Goal: Task Accomplishment & Management: Manage account settings

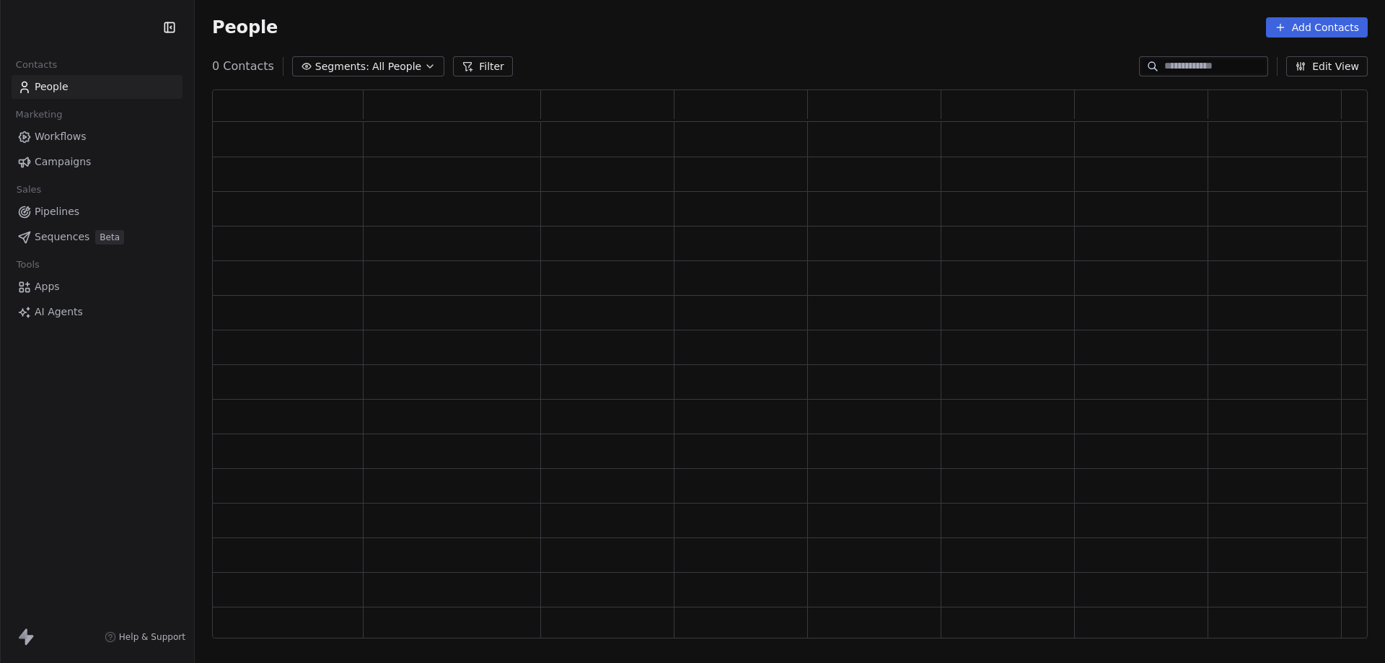
scroll to position [537, 1145]
click at [393, 58] on button "Segments: All People" at bounding box center [378, 66] width 152 height 20
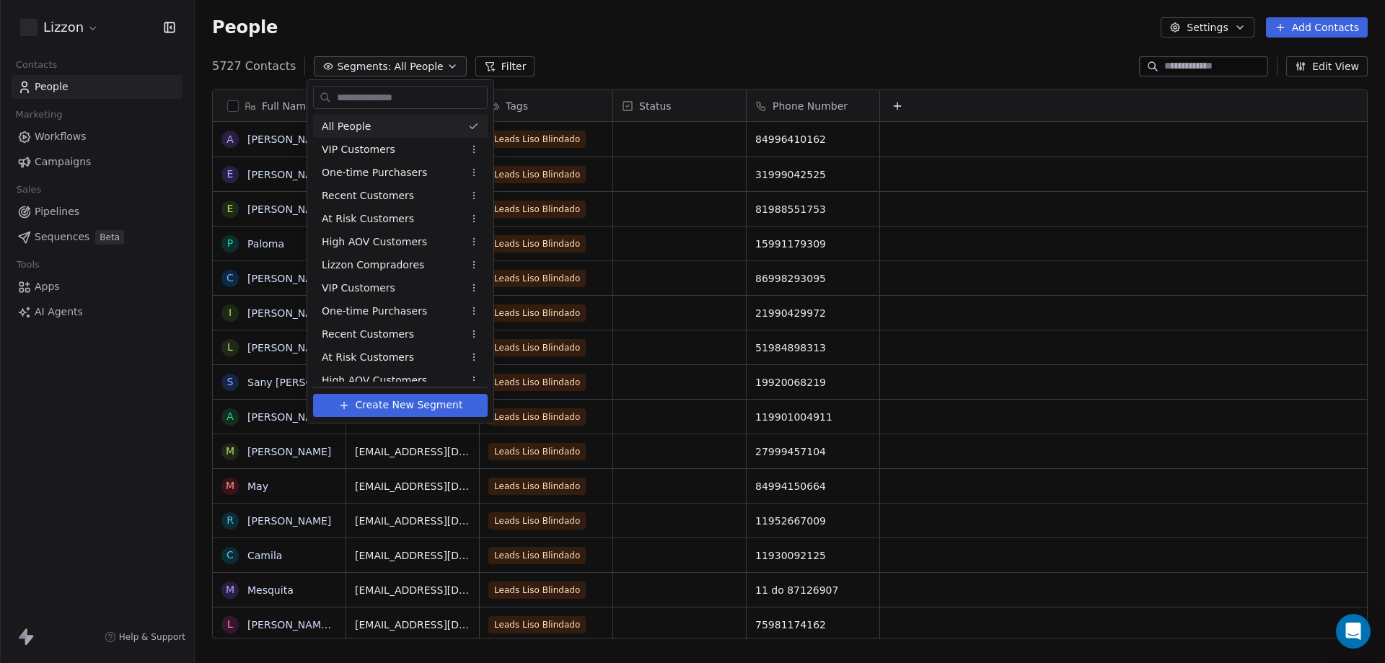
scroll to position [572, 1179]
click at [496, 56] on html "Lizzon Contacts People Marketing Workflows Campaigns Sales Pipelines Sequences …" at bounding box center [692, 331] width 1385 height 663
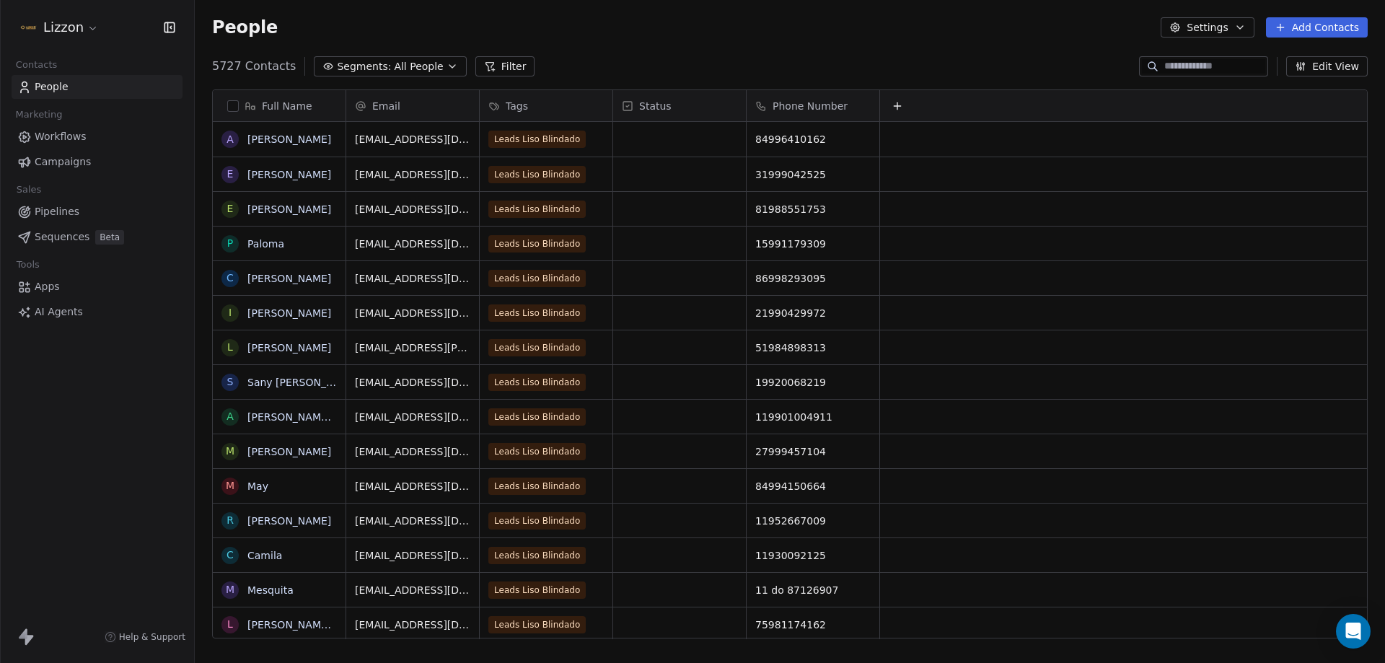
click at [496, 56] on button "Filter" at bounding box center [505, 66] width 60 height 20
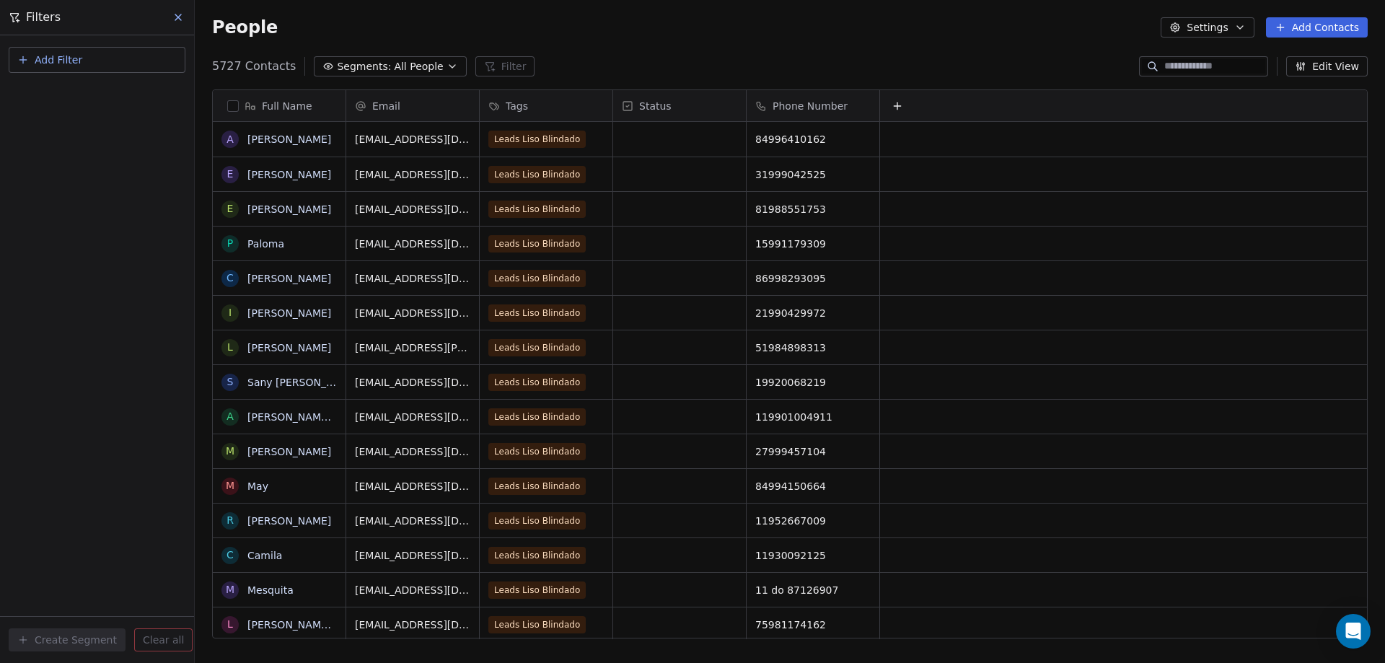
click at [457, 40] on div "People Settings Add Contacts" at bounding box center [790, 27] width 1190 height 55
click at [187, 19] on button at bounding box center [179, 17] width 22 height 20
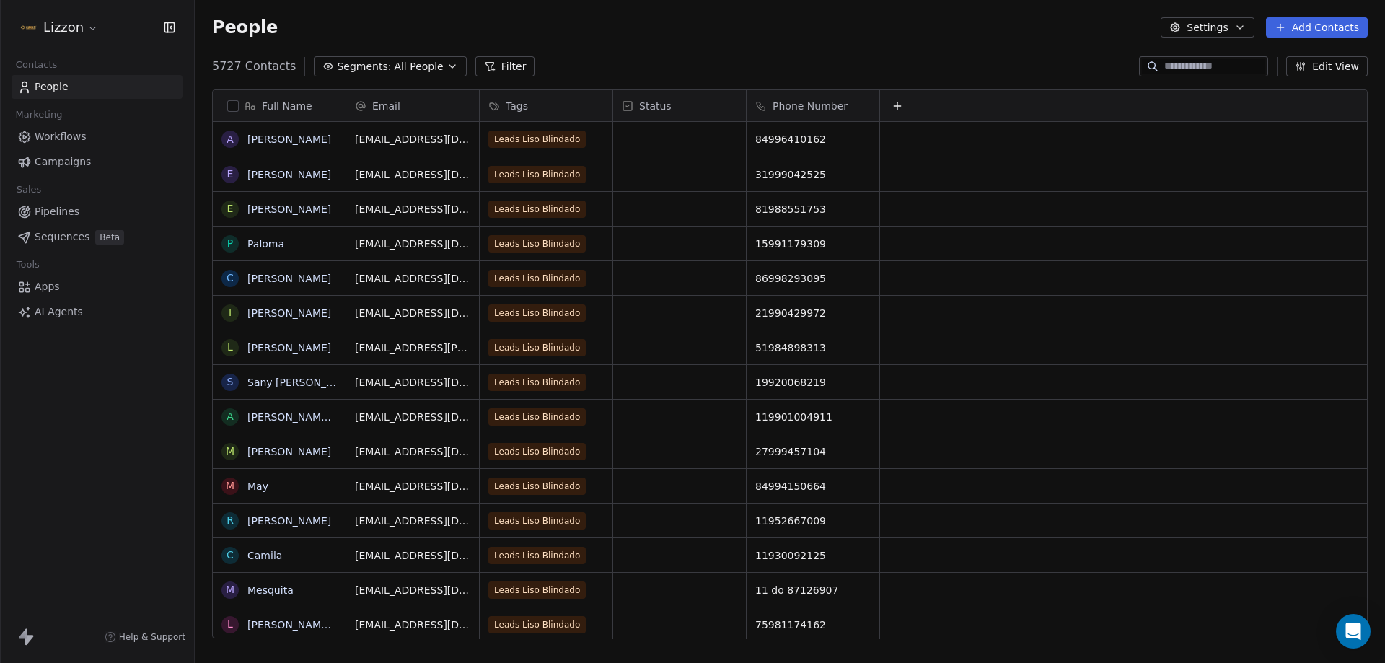
click at [323, 61] on icon "button" at bounding box center [328, 67] width 12 height 12
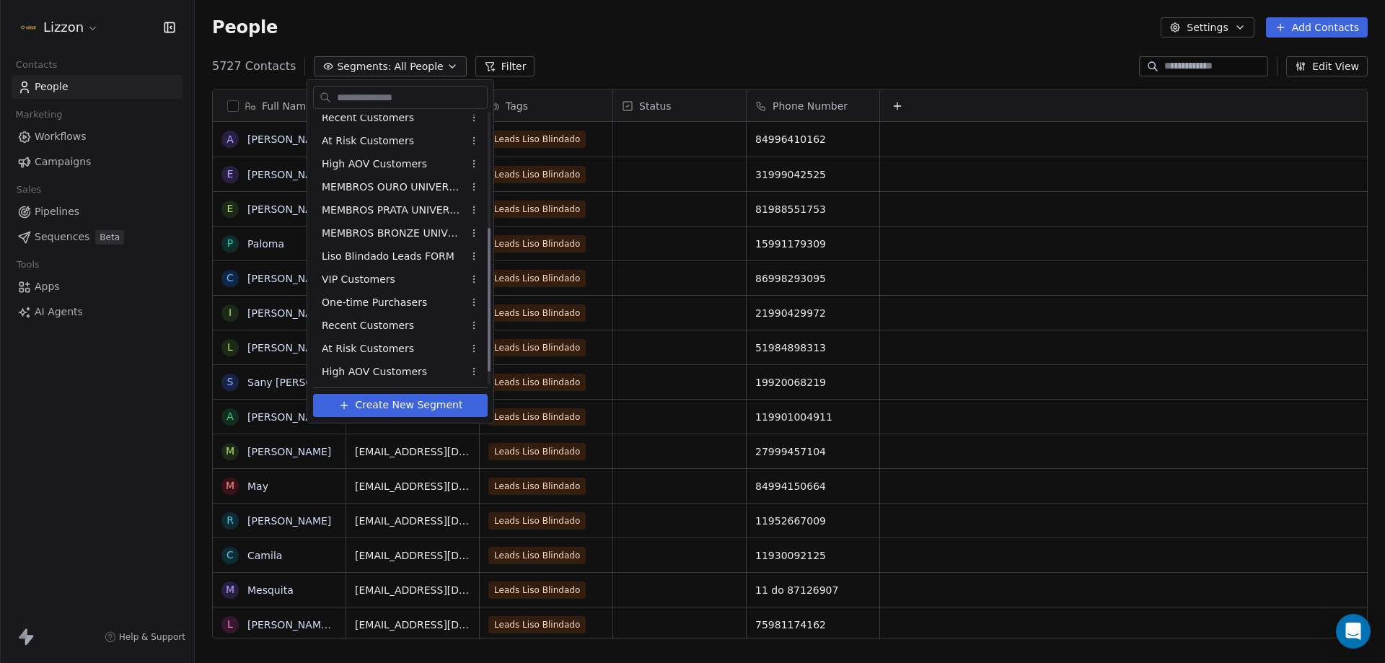
scroll to position [241, 0]
click at [434, 240] on div "Liso Blindado Leads FORM" at bounding box center [400, 231] width 175 height 23
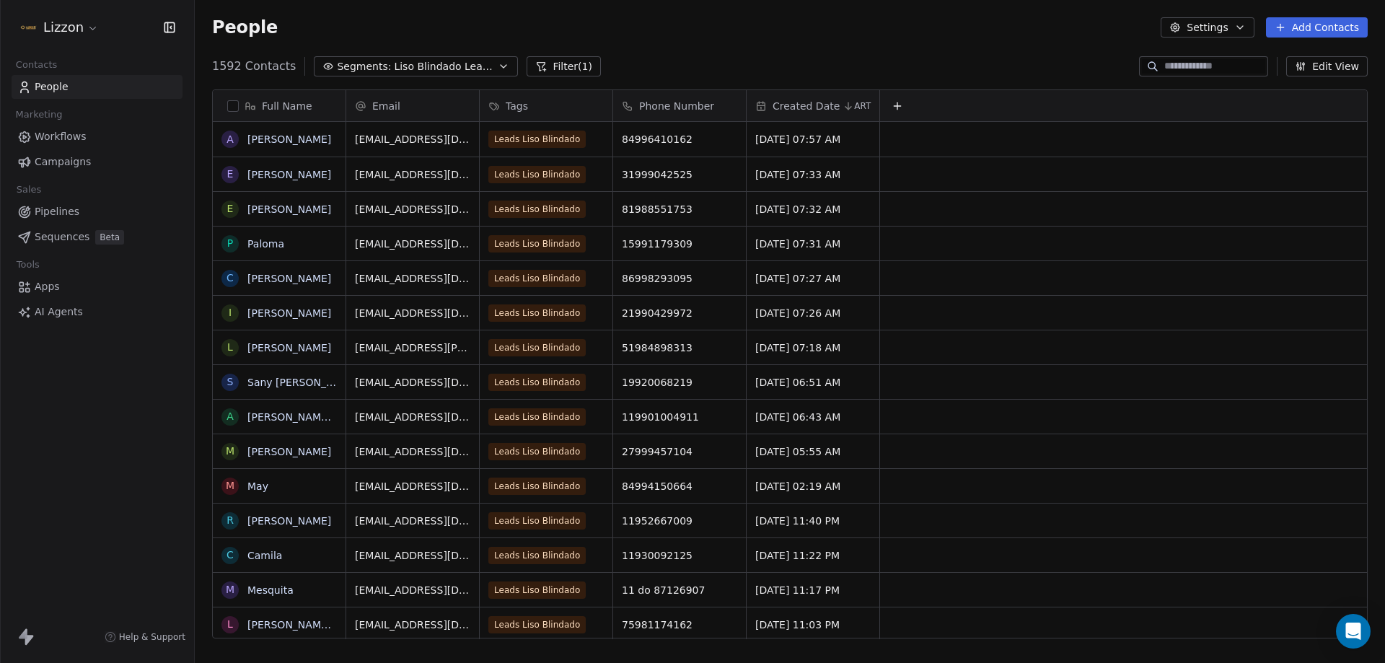
scroll to position [572, 1179]
click at [430, 68] on span "Liso Blindado Leads FORM" at bounding box center [444, 66] width 101 height 15
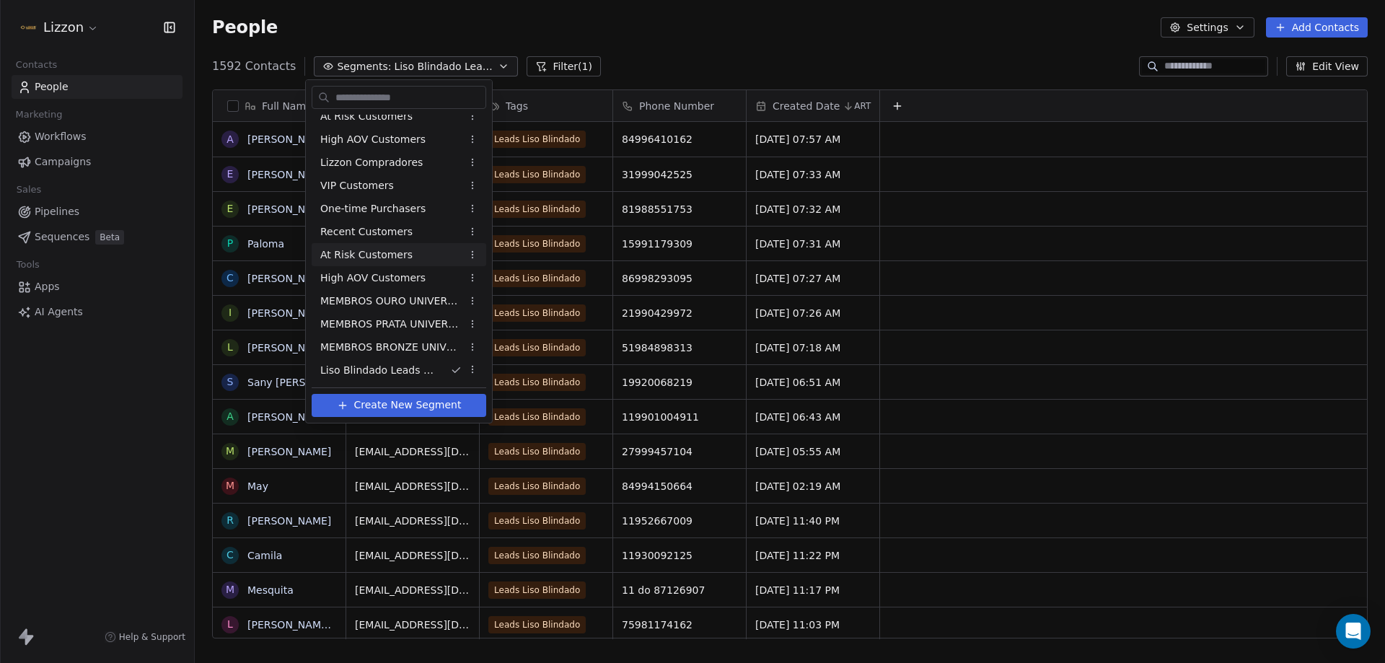
scroll to position [0, 0]
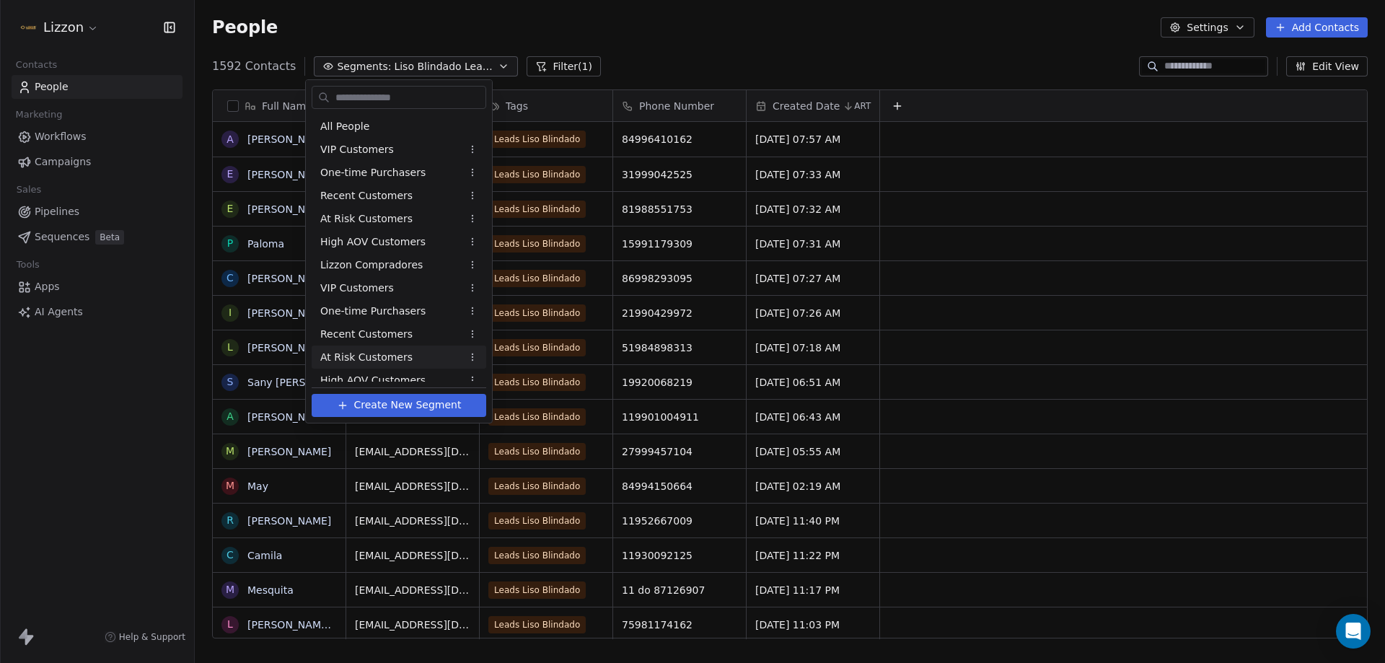
click at [381, 353] on span "At Risk Customers" at bounding box center [366, 357] width 92 height 15
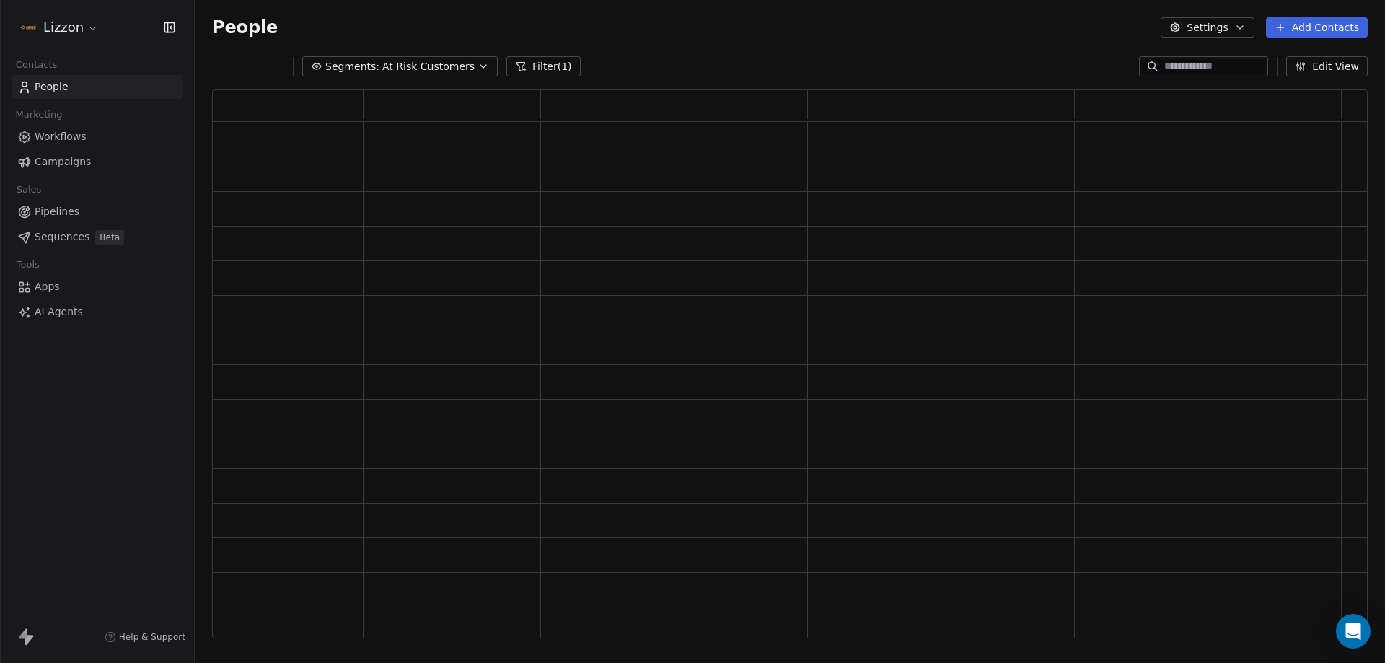
scroll to position [537, 1145]
click at [431, 60] on span "At Risk Customers" at bounding box center [428, 66] width 92 height 15
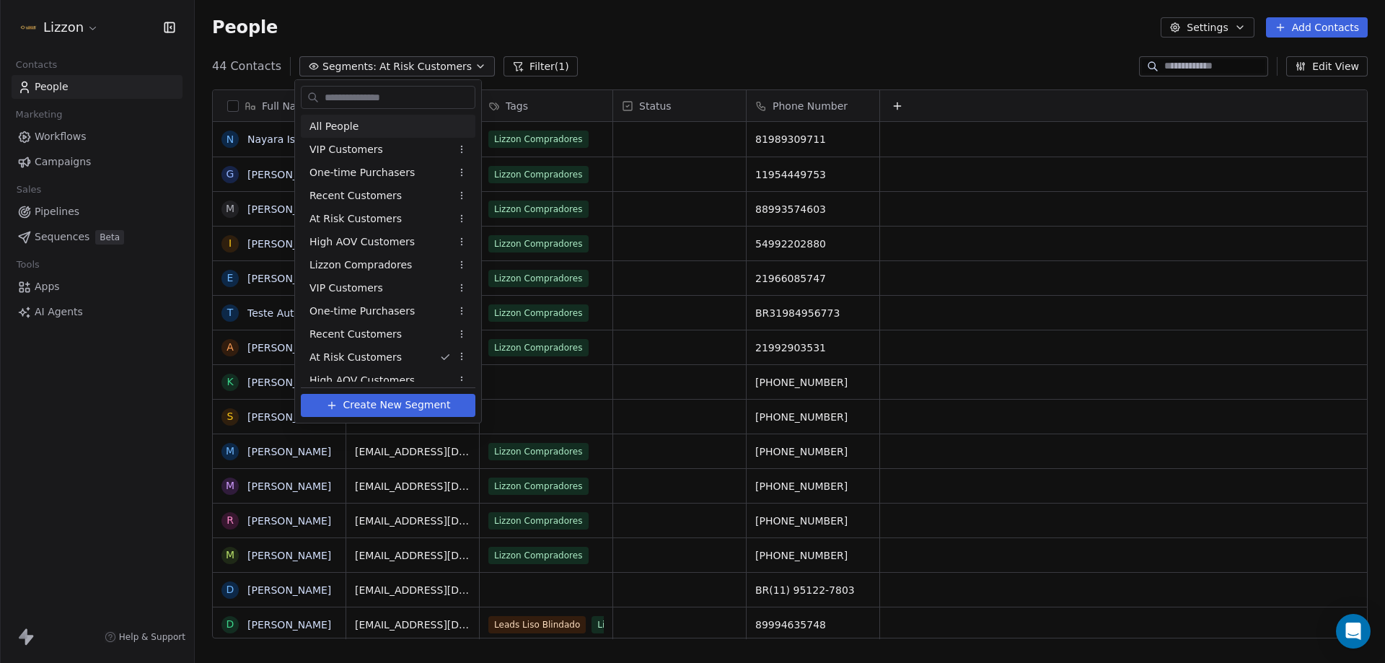
scroll to position [572, 1179]
click at [380, 121] on div "All People" at bounding box center [388, 126] width 175 height 23
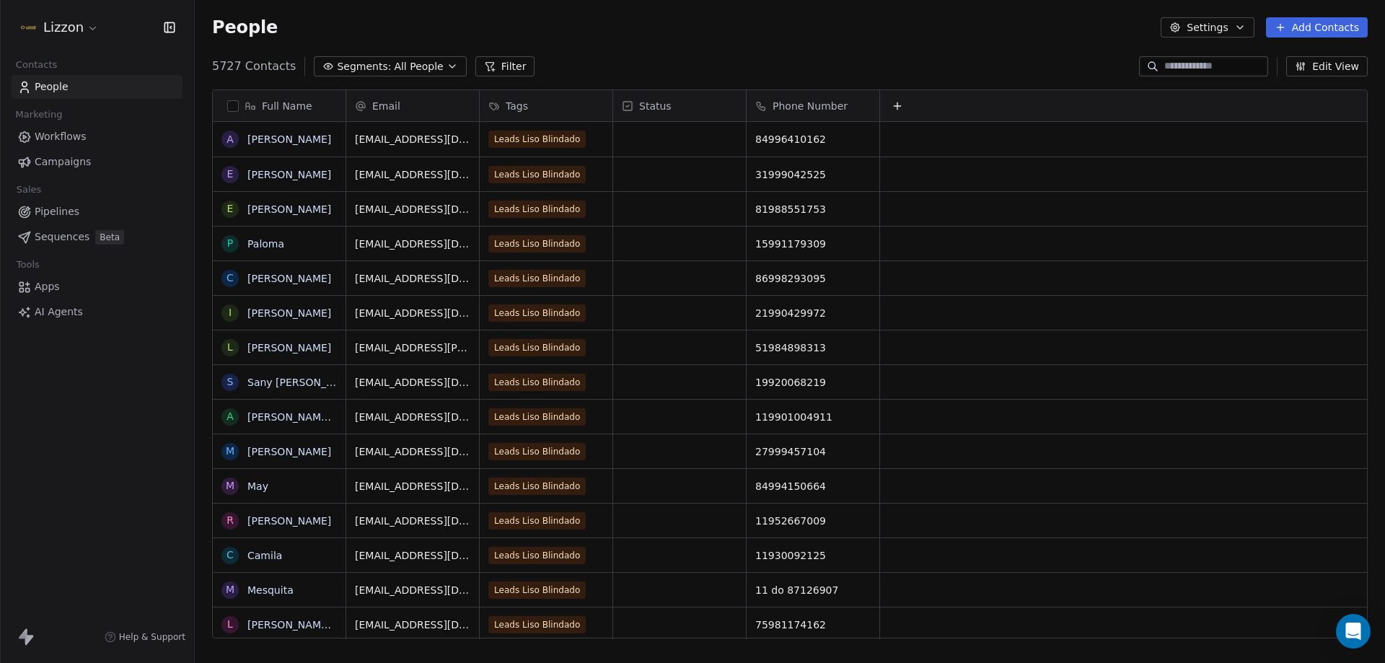
click at [394, 59] on span "All People" at bounding box center [418, 66] width 49 height 15
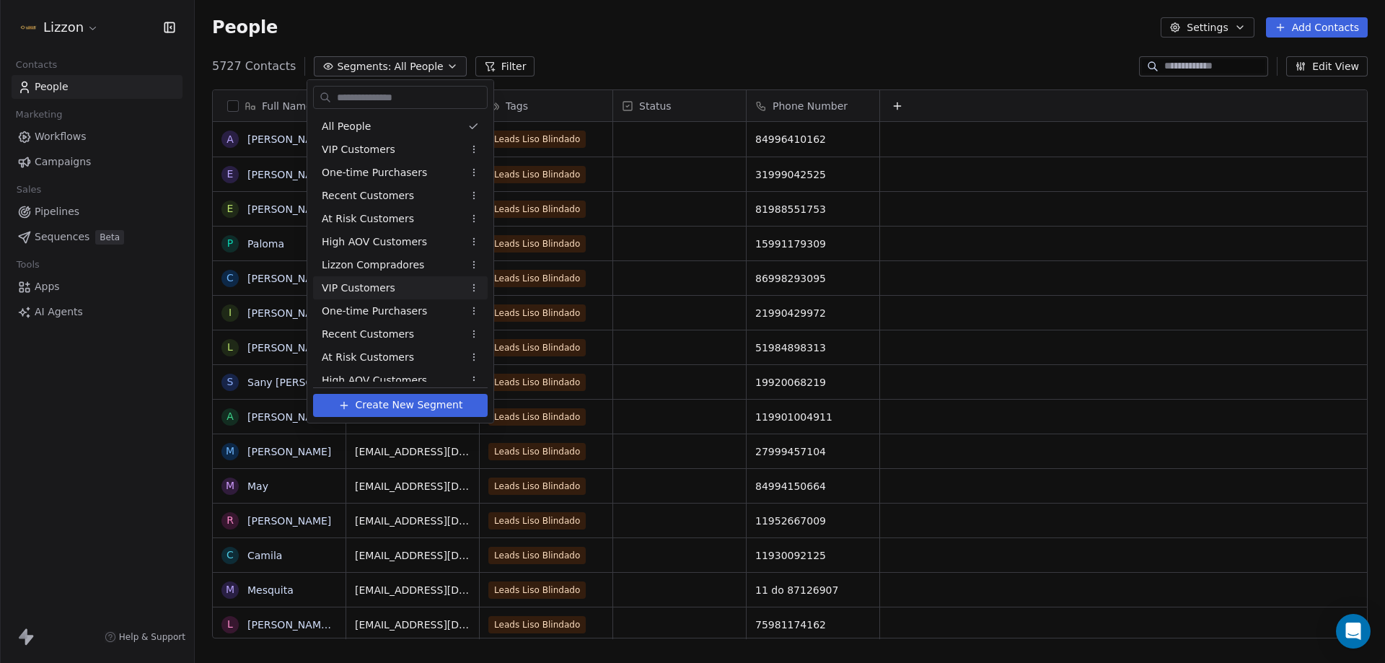
scroll to position [241, 0]
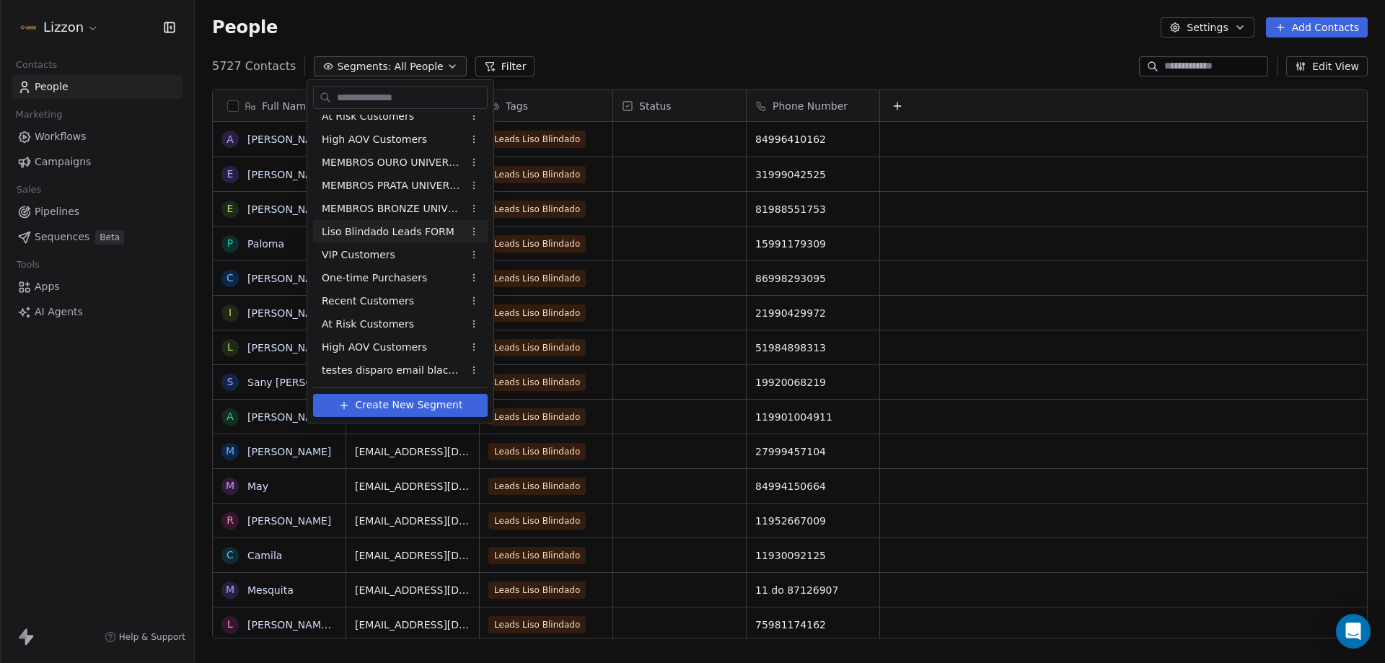
click at [388, 226] on span "Liso Blindado Leads FORM" at bounding box center [388, 231] width 133 height 15
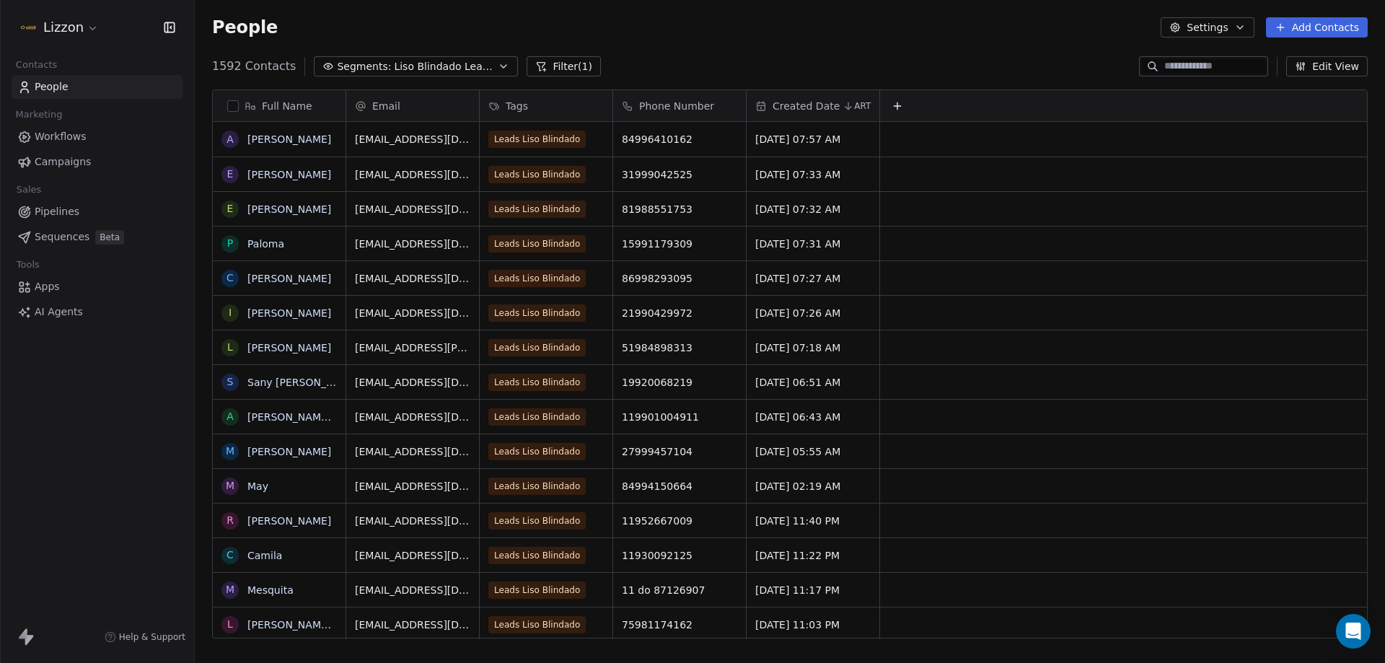
click at [208, 127] on div "Full Name A [PERSON_NAME] E [PERSON_NAME] E [PERSON_NAME] P Paloma C [PERSON_NA…" at bounding box center [790, 370] width 1190 height 584
click at [234, 105] on button "button" at bounding box center [233, 106] width 12 height 12
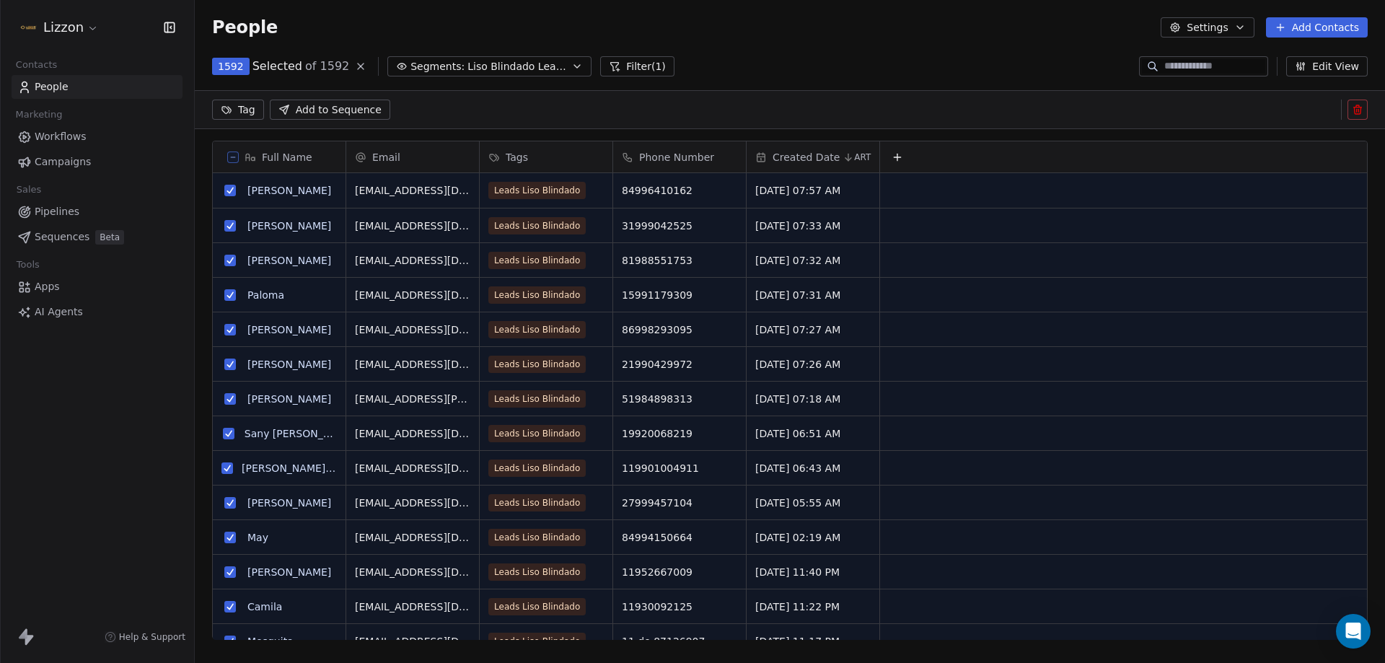
scroll to position [522, 1179]
click at [330, 98] on div "Tag Add to Sequence" at bounding box center [790, 109] width 1190 height 39
click at [341, 102] on button "Add to Sequence" at bounding box center [330, 110] width 120 height 20
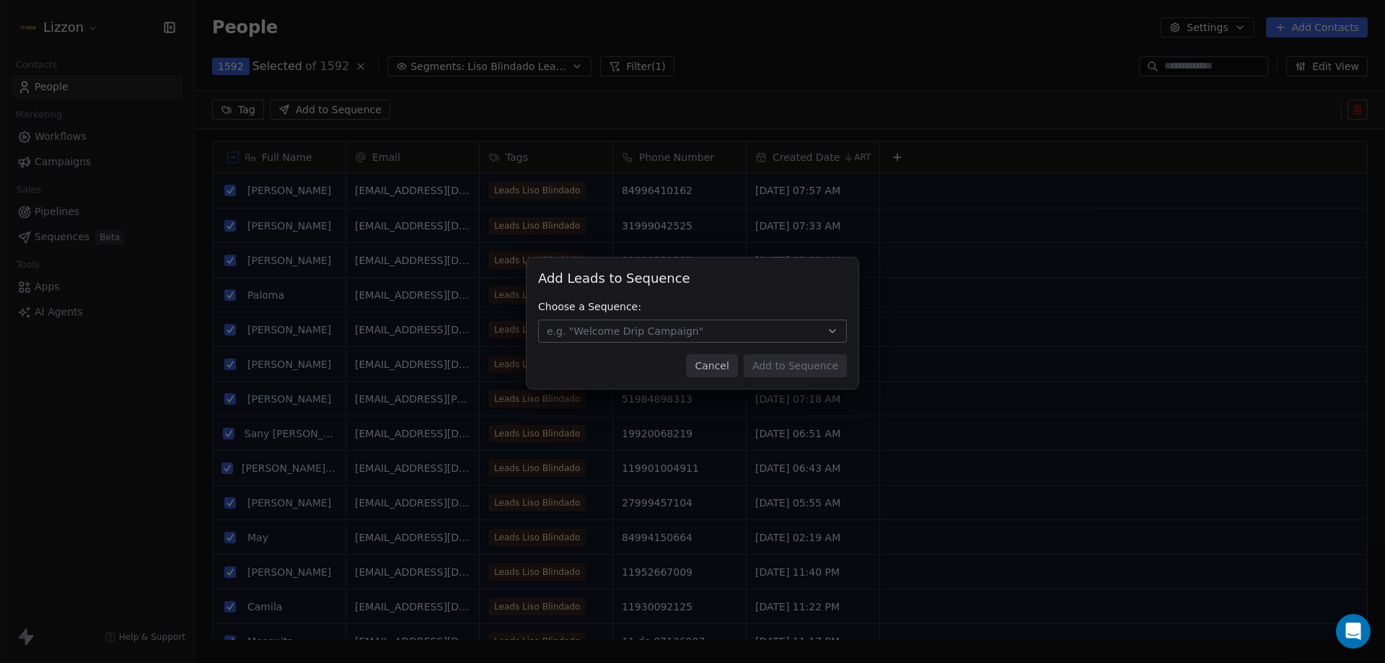
click at [689, 335] on span "e.g. "Welcome Drip Campaign"" at bounding box center [625, 331] width 157 height 14
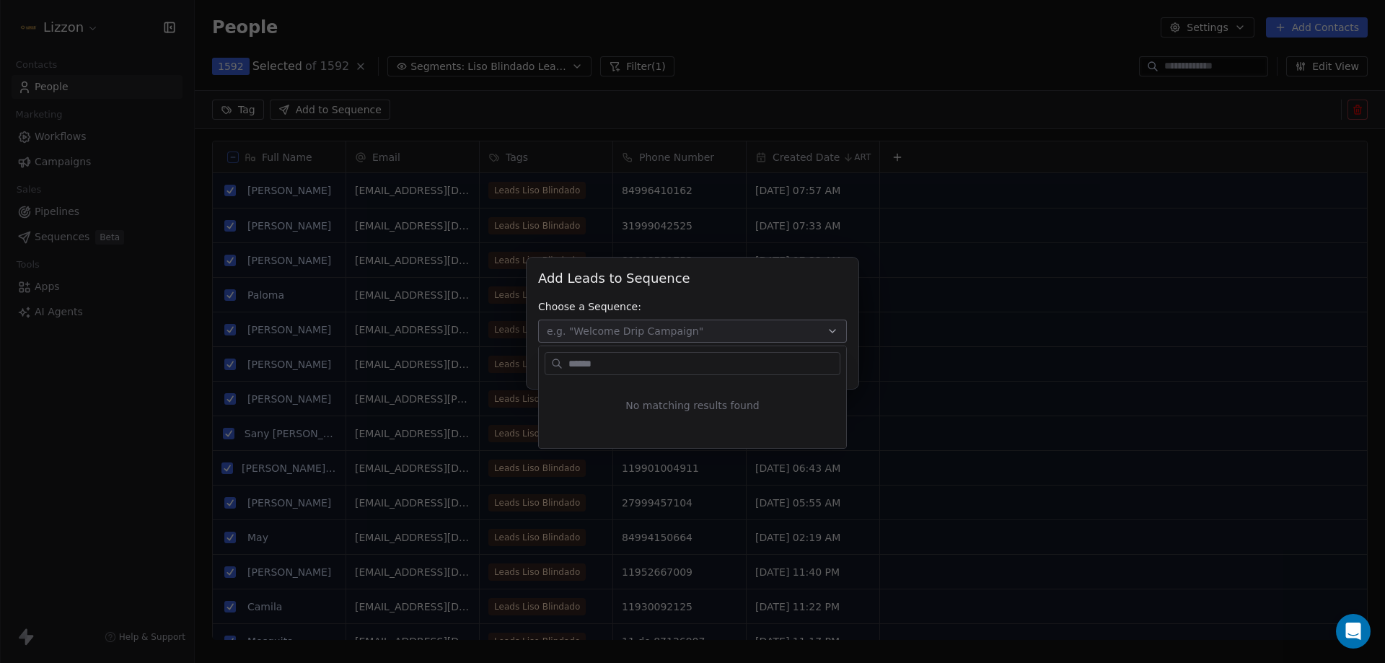
click at [740, 287] on div "Add Leads to Sequence Add Leads to Sequence Choose a Sequence: e.g. "Welcome Dr…" at bounding box center [692, 331] width 1385 height 194
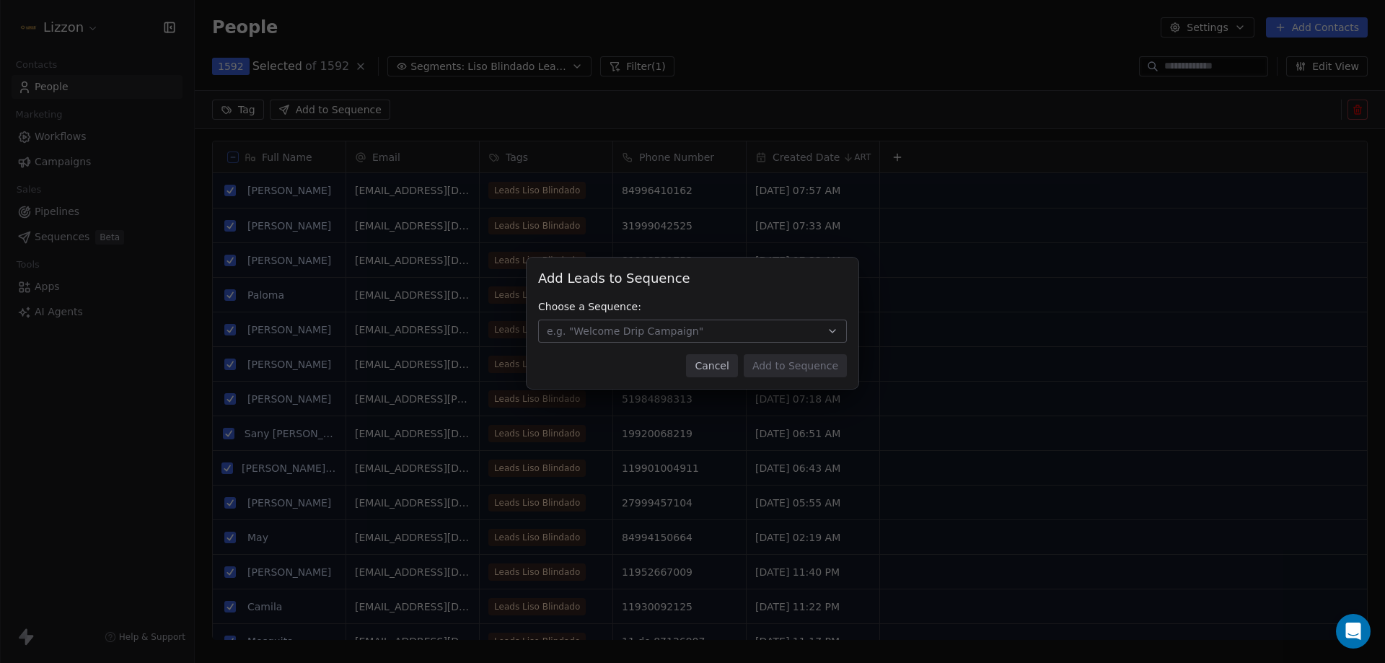
click at [719, 368] on button "Cancel" at bounding box center [711, 365] width 51 height 23
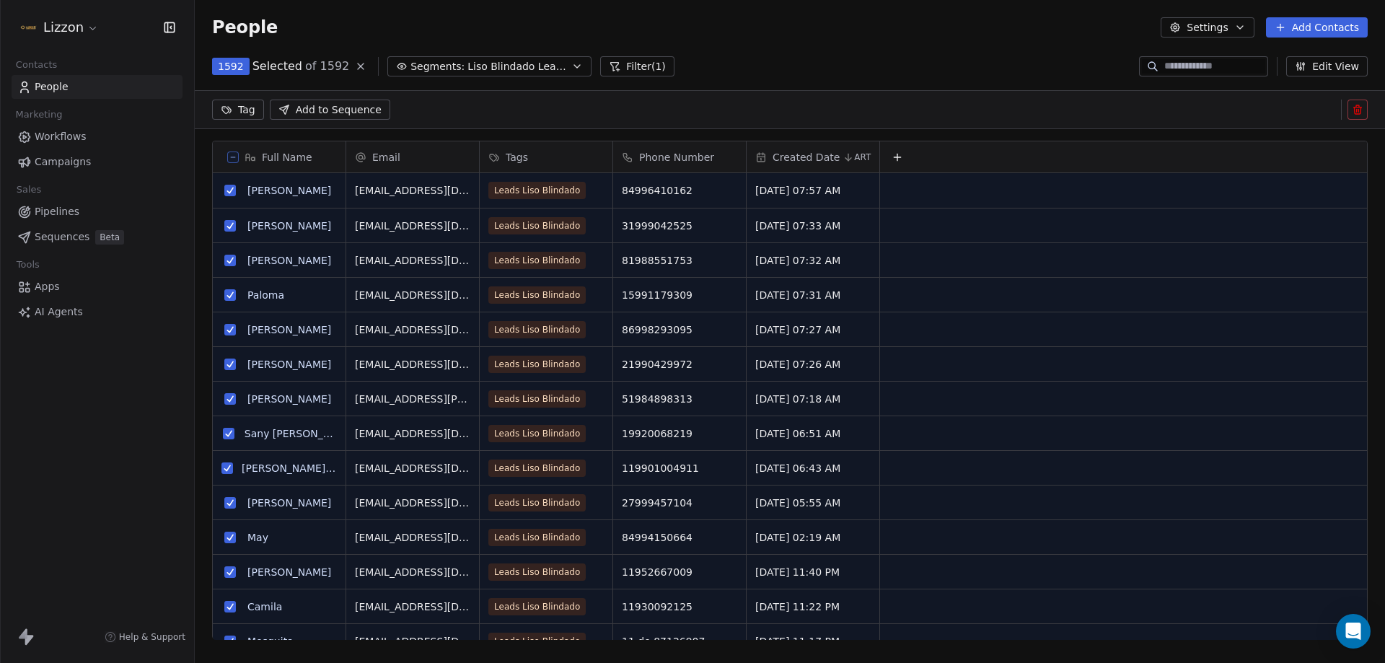
click at [1246, 25] on icon "button" at bounding box center [1240, 28] width 12 height 12
click at [1221, 123] on span "Export" at bounding box center [1216, 127] width 33 height 15
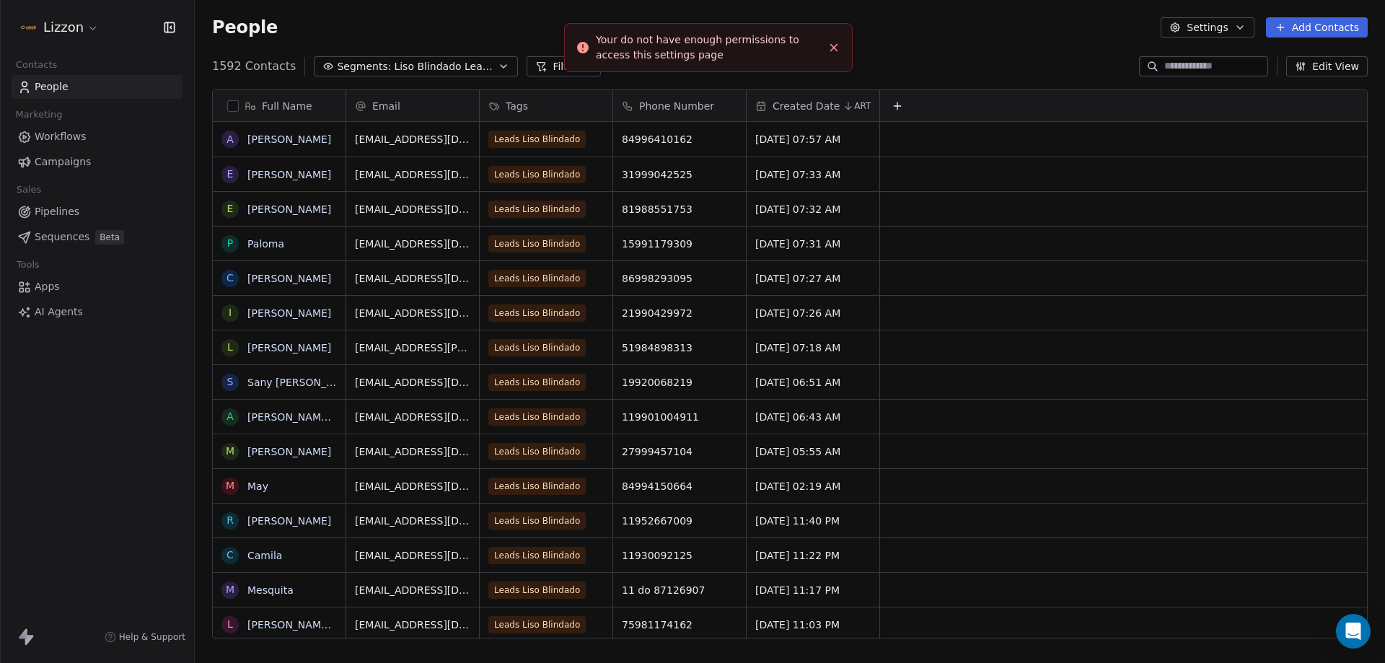
scroll to position [572, 1179]
click at [835, 53] on icon "Close toast" at bounding box center [833, 47] width 13 height 13
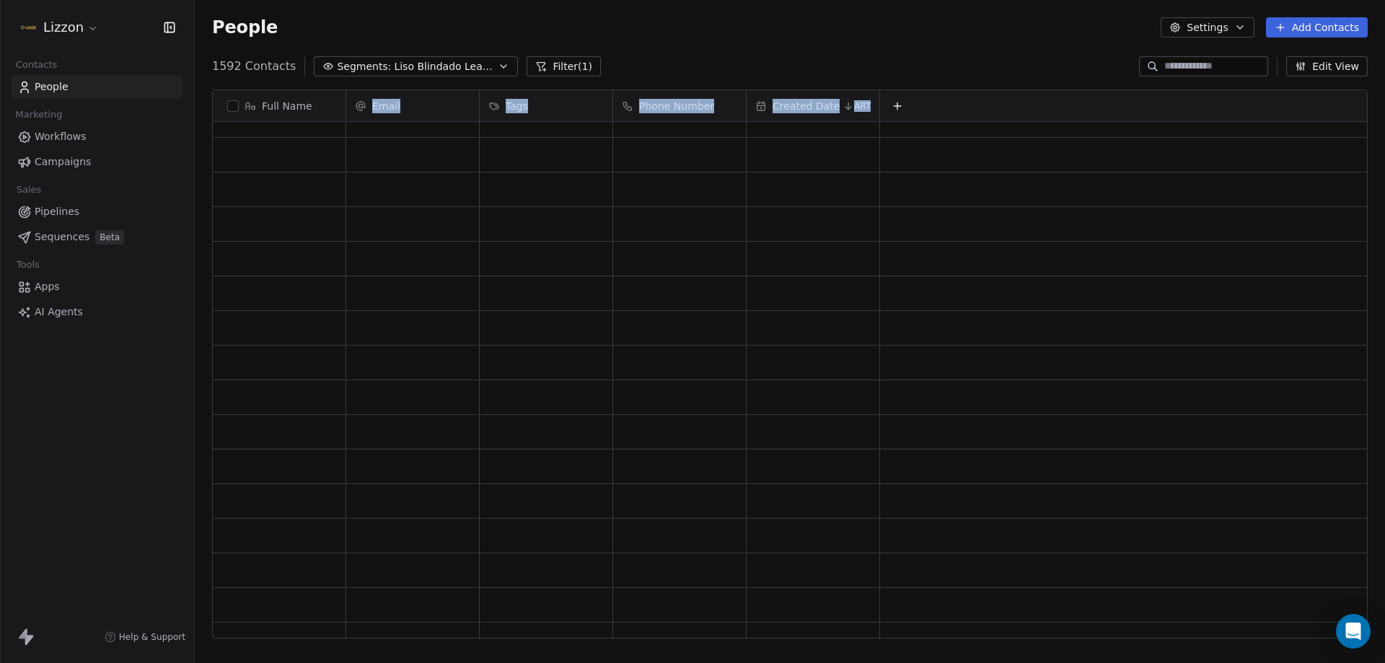
scroll to position [0, 0]
drag, startPoint x: 206, startPoint y: 124, endPoint x: 661, endPoint y: 691, distance: 726.7
click at [661, 662] on html "Lizzon Contacts People Marketing Workflows Campaigns Sales Pipelines Sequences …" at bounding box center [692, 331] width 1385 height 663
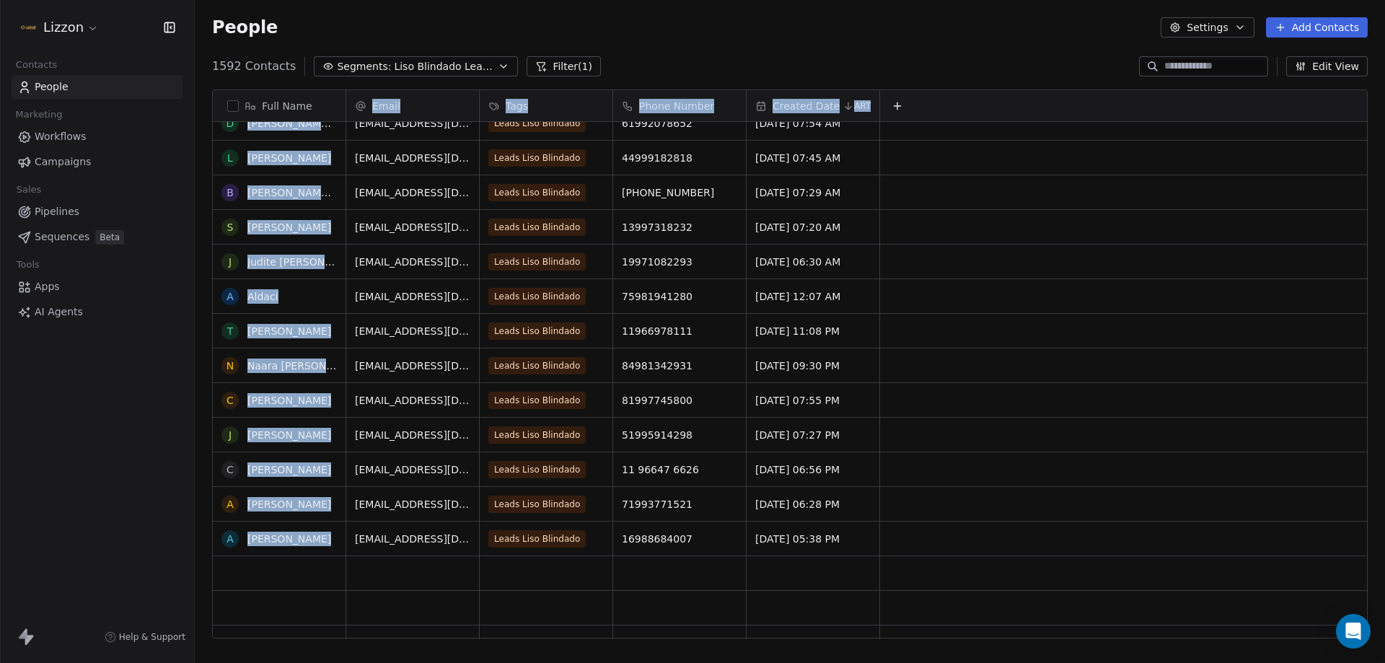
scroll to position [52085, 0]
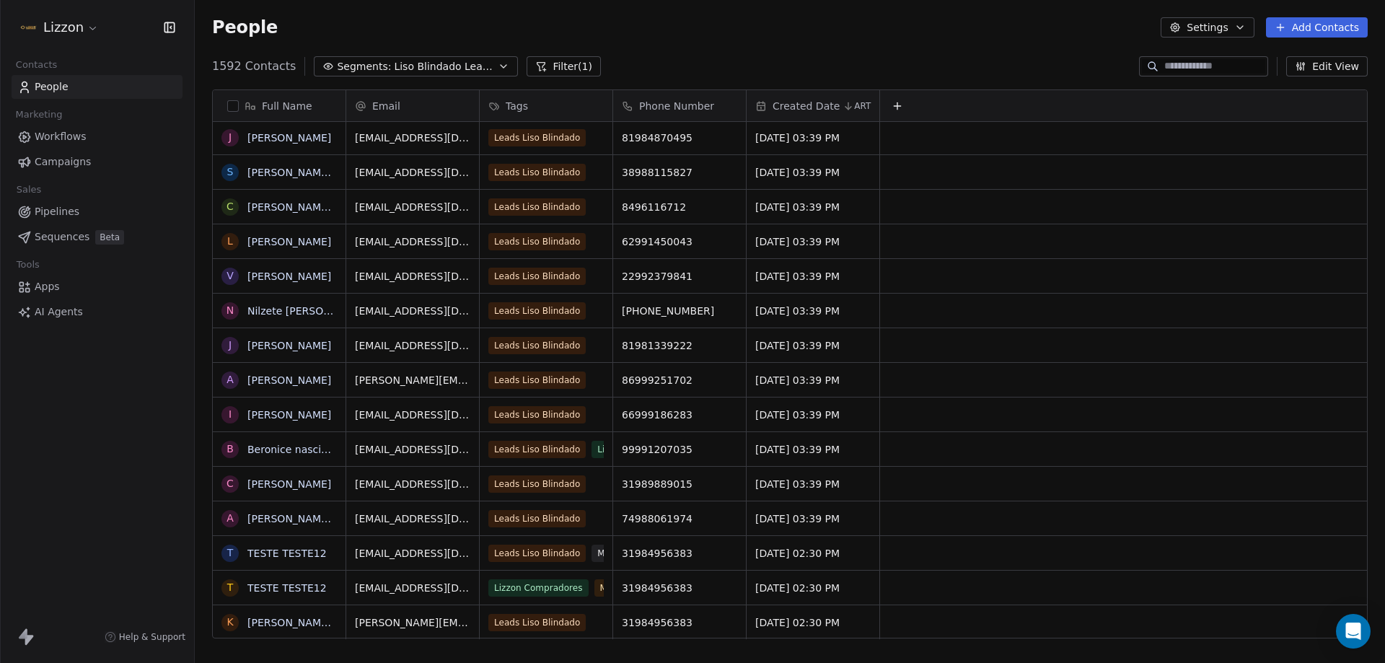
click at [198, 512] on div "Full Name [PERSON_NAME] F [PERSON_NAME] V Valdenice M [PERSON_NAME] C [PERSON_N…" at bounding box center [790, 370] width 1190 height 584
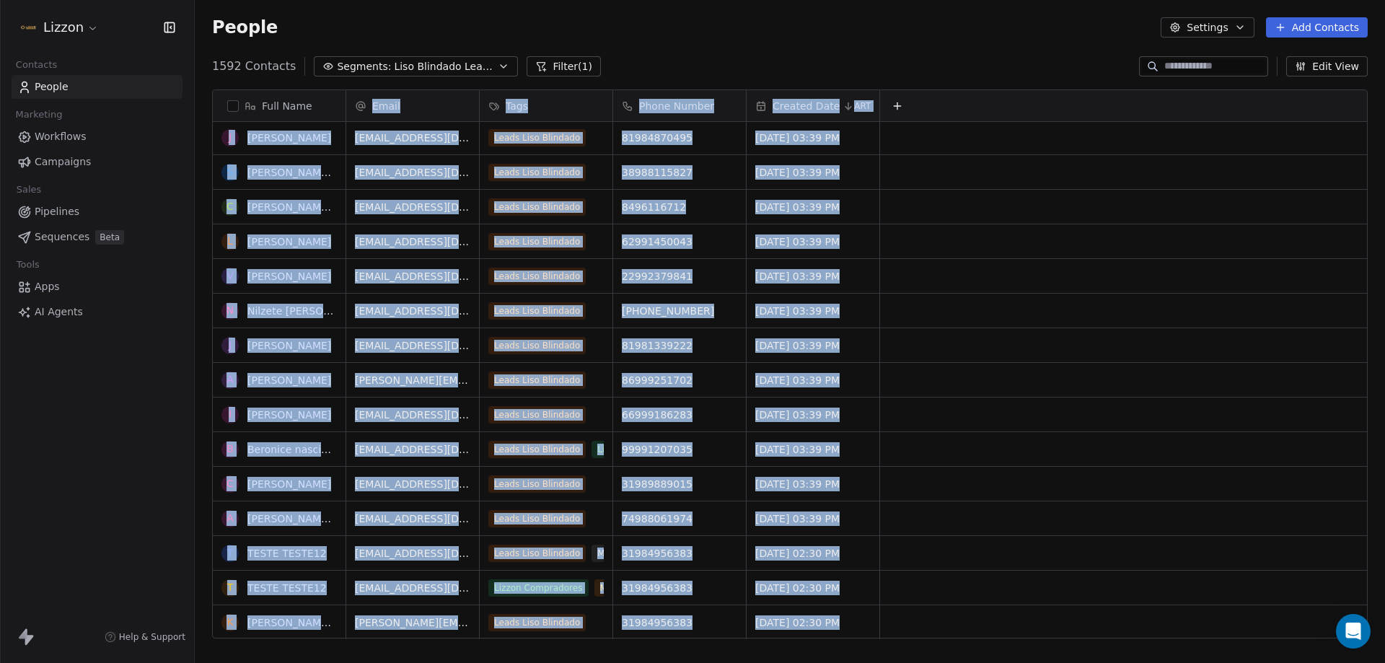
drag, startPoint x: 211, startPoint y: 614, endPoint x: 882, endPoint y: 594, distance: 671.2
click at [882, 594] on div "Full Name [PERSON_NAME] F [PERSON_NAME] V Valdenice M [PERSON_NAME] C [PERSON_N…" at bounding box center [790, 370] width 1190 height 584
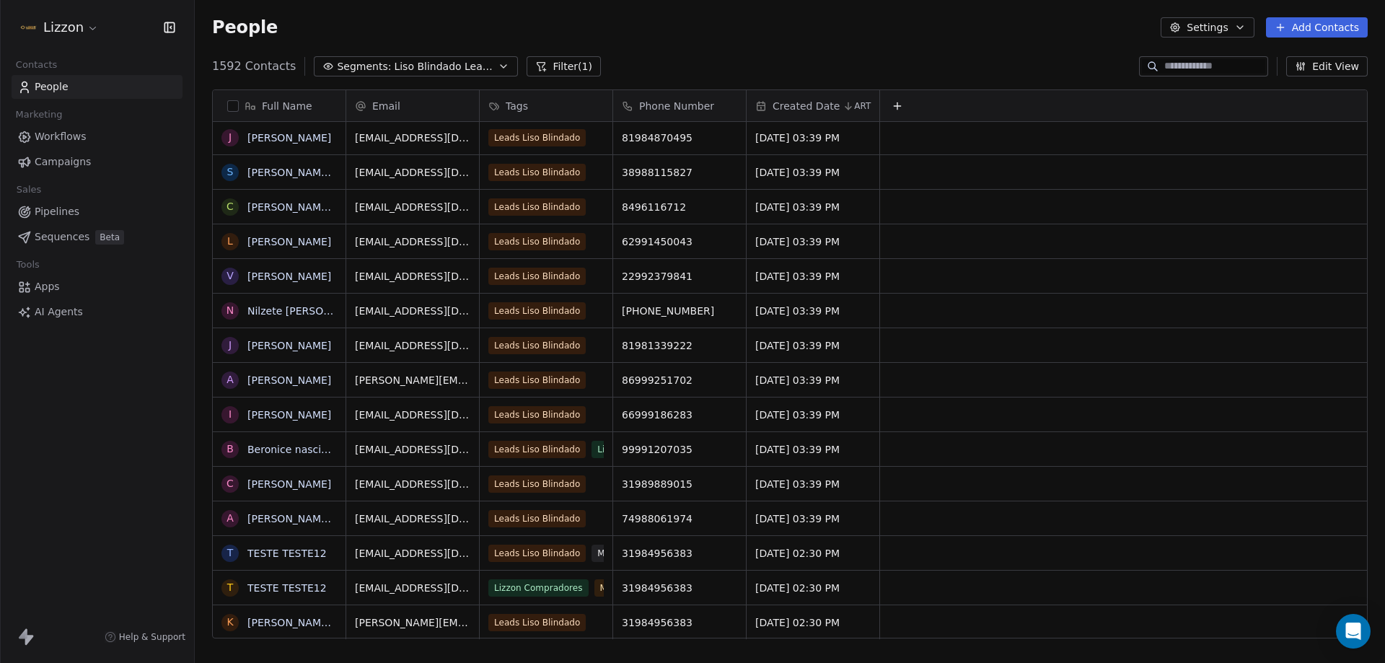
click at [202, 414] on div "Full Name [PERSON_NAME] F [PERSON_NAME] V Valdenice M [PERSON_NAME] C [PERSON_N…" at bounding box center [790, 370] width 1190 height 584
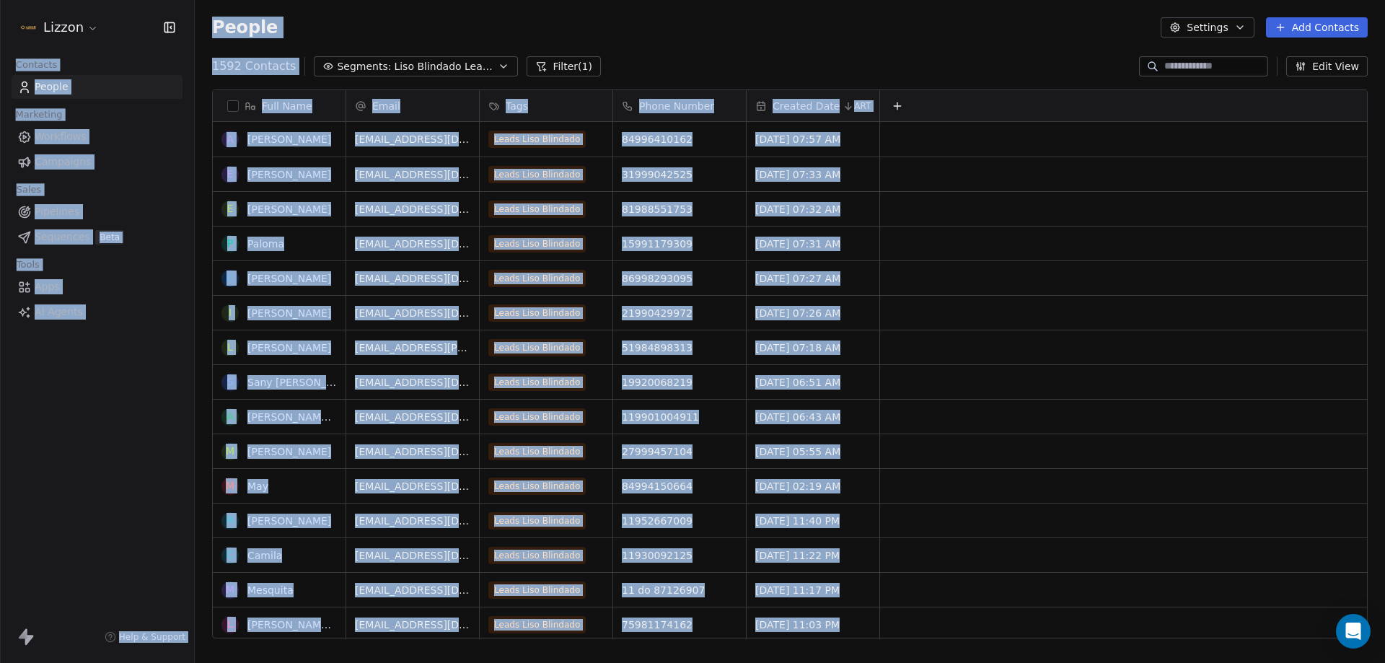
copy body "Loremips Dolors Ametconse Adipiscin Elitseddo Eiusm Temporinc Utlaboree Dolo Ma…"
